Goal: Task Accomplishment & Management: Manage account settings

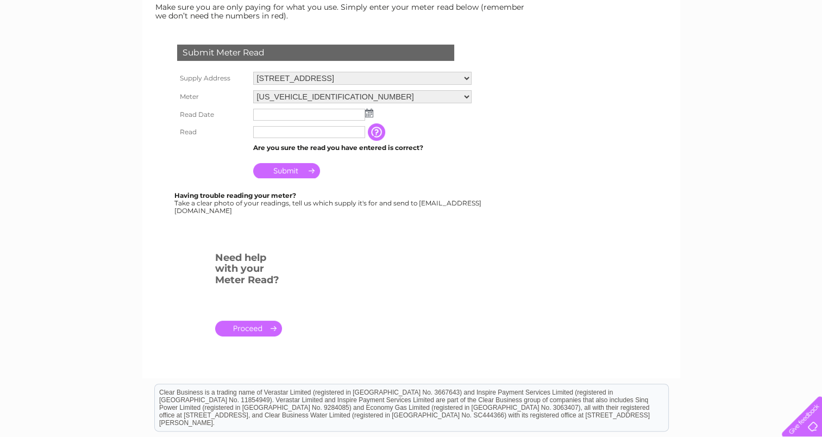
scroll to position [54, 0]
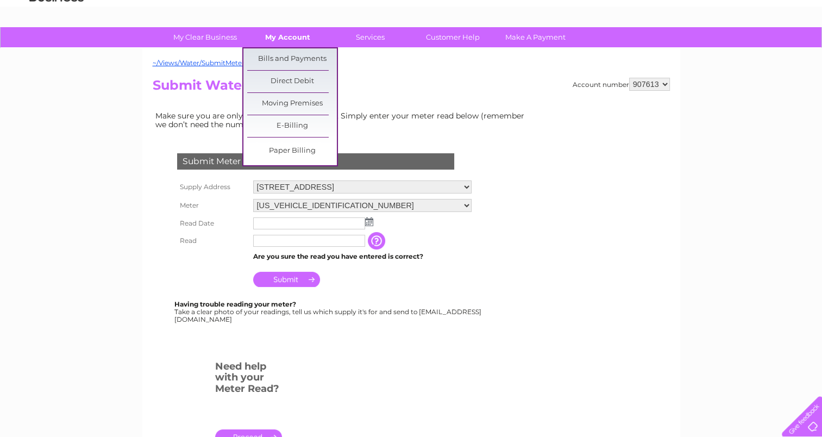
click at [300, 41] on link "My Account" at bounding box center [288, 37] width 90 height 20
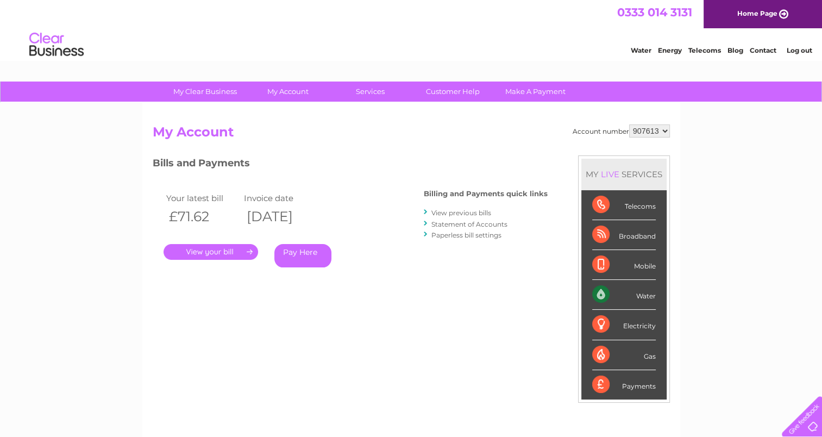
scroll to position [54, 0]
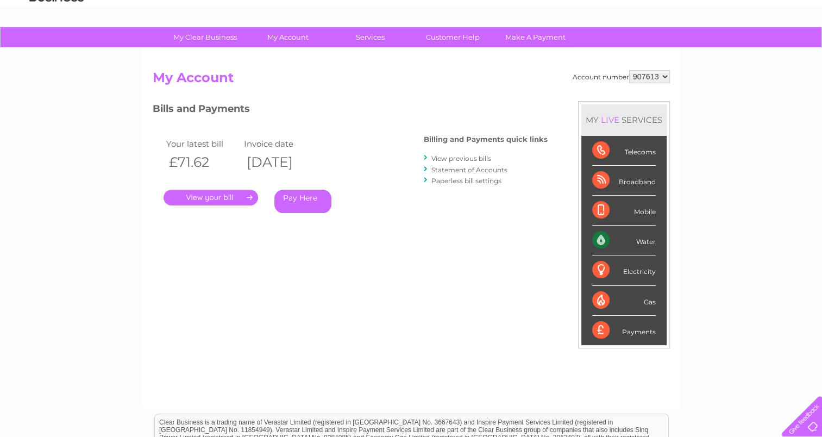
click at [227, 199] on link "." at bounding box center [211, 198] width 95 height 16
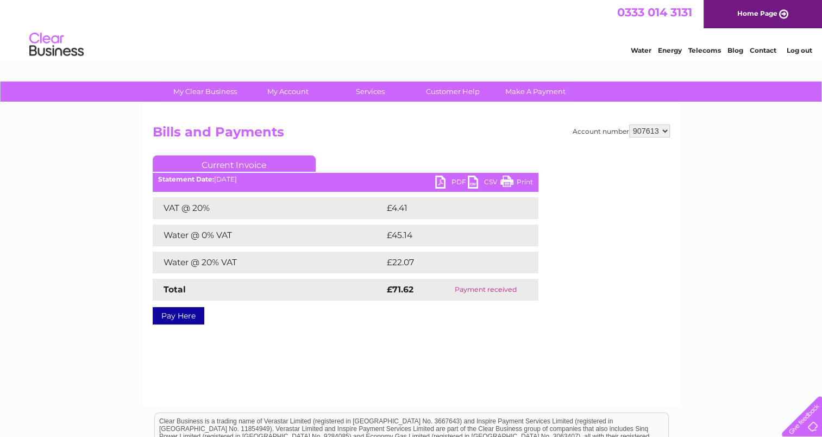
click at [450, 185] on link "PDF" at bounding box center [451, 184] width 33 height 16
